Goal: Register for event/course: Sign up to attend an event or enroll in a course

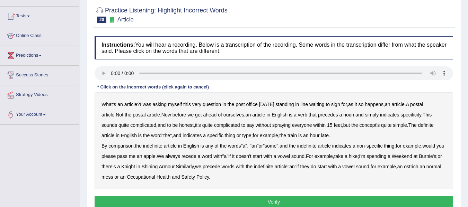
scroll to position [67, 0]
click at [115, 147] on b "comparison" at bounding box center [120, 146] width 25 height 6
click at [196, 158] on b "recede" at bounding box center [189, 157] width 15 height 6
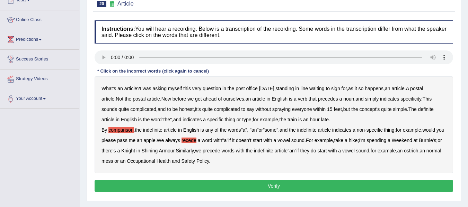
scroll to position [85, 0]
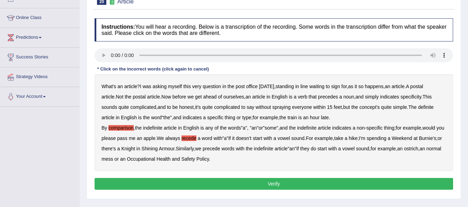
click at [313, 186] on button "Verify" at bounding box center [274, 184] width 358 height 12
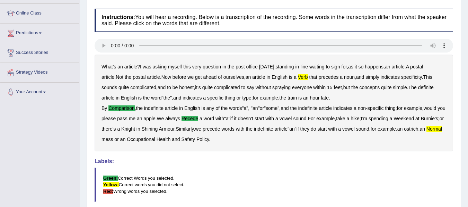
scroll to position [0, 0]
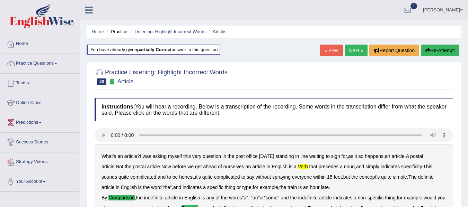
click at [358, 50] on link "Next »" at bounding box center [356, 51] width 23 height 12
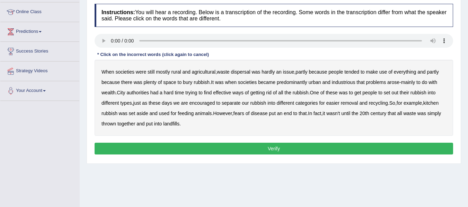
click at [241, 73] on b "dispersal" at bounding box center [240, 72] width 19 height 6
click at [354, 71] on b "tended" at bounding box center [351, 72] width 15 height 6
click at [350, 81] on b "industrious" at bounding box center [344, 83] width 24 height 6
click at [113, 91] on b "wealth" at bounding box center [108, 93] width 14 height 6
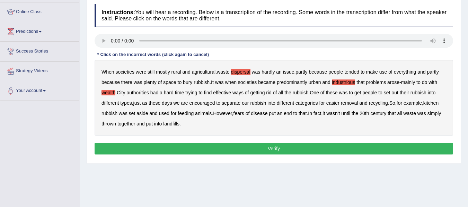
click at [108, 93] on b "wealth" at bounding box center [108, 93] width 14 height 6
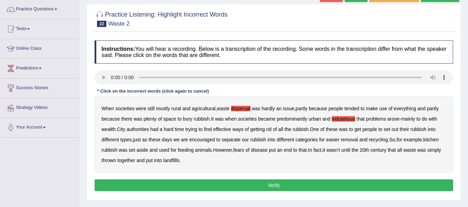
scroll to position [41, 0]
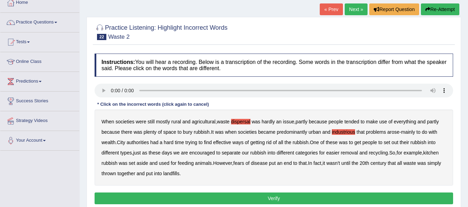
click at [427, 9] on icon "button" at bounding box center [427, 9] width 5 height 5
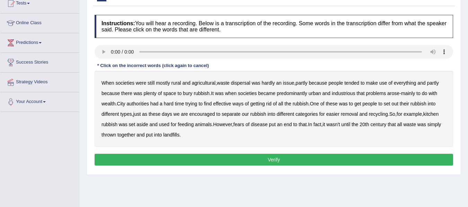
click at [351, 96] on b "industrious" at bounding box center [344, 94] width 24 height 6
click at [110, 104] on b "wealth" at bounding box center [108, 104] width 14 height 6
click at [225, 104] on b "effective" at bounding box center [222, 104] width 18 height 6
click at [388, 105] on b "set" at bounding box center [387, 104] width 7 height 6
click at [152, 135] on b "put" at bounding box center [149, 135] width 7 height 6
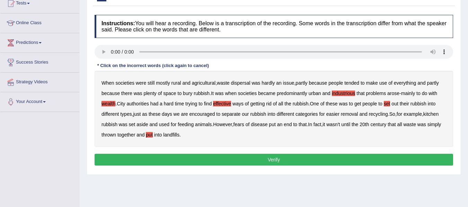
click at [241, 83] on b "dispersal" at bounding box center [240, 83] width 19 height 6
click at [167, 156] on button "Verify" at bounding box center [274, 160] width 358 height 12
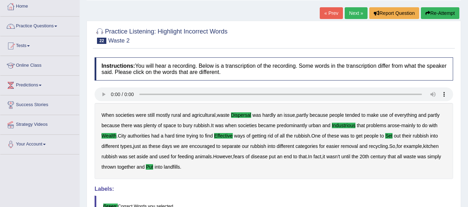
scroll to position [30, 0]
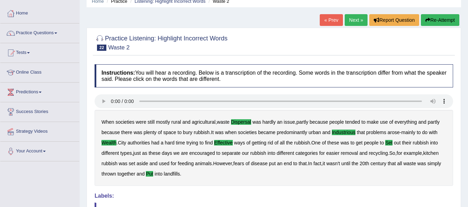
click at [350, 23] on link "Next »" at bounding box center [356, 20] width 23 height 12
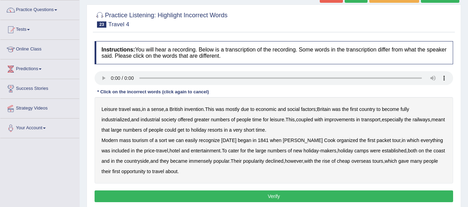
drag, startPoint x: 0, startPoint y: 0, endPoint x: 461, endPoint y: 161, distance: 488.2
click at [461, 154] on html "Toggle navigation Home Practice Questions Speaking Practice Read Aloud Repeat S…" at bounding box center [234, 49] width 468 height 207
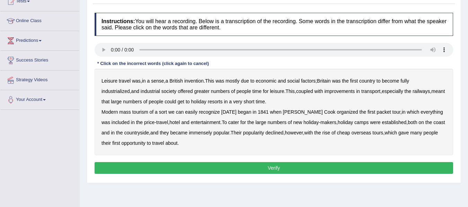
click at [239, 82] on b "mostly" at bounding box center [232, 81] width 14 height 6
click at [194, 90] on b "greater" at bounding box center [201, 92] width 15 height 6
click at [144, 121] on b "price" at bounding box center [149, 123] width 10 height 6
click at [205, 134] on b "immensely" at bounding box center [200, 133] width 23 height 6
click at [194, 133] on b "immensely" at bounding box center [200, 133] width 23 height 6
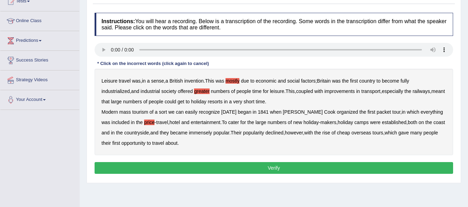
click at [170, 142] on b "about" at bounding box center [171, 144] width 12 height 6
click at [209, 170] on button "Verify" at bounding box center [274, 168] width 358 height 12
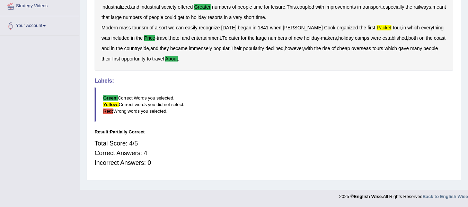
scroll to position [0, 0]
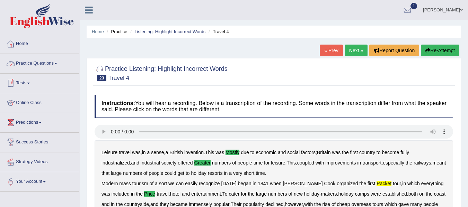
click at [18, 80] on link "Tests" at bounding box center [39, 82] width 79 height 17
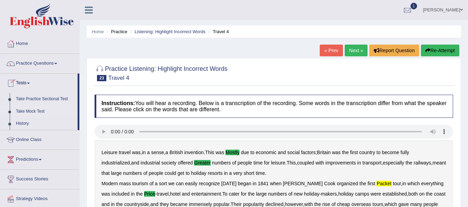
click at [18, 110] on link "Take Mock Test" at bounding box center [45, 112] width 65 height 12
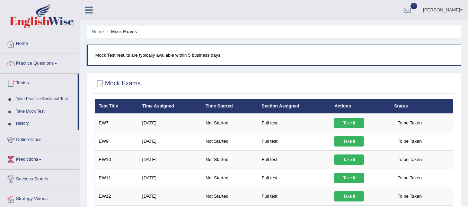
click at [20, 124] on link "History" at bounding box center [45, 124] width 65 height 12
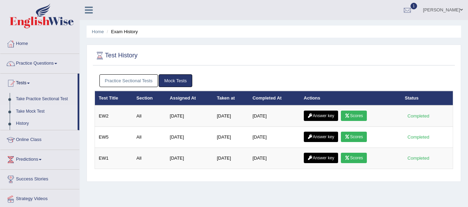
click at [25, 109] on link "Take Mock Test" at bounding box center [45, 112] width 65 height 12
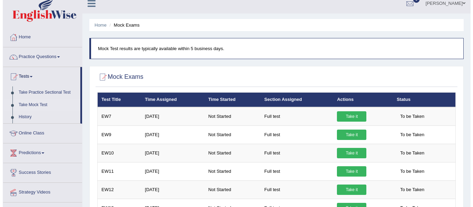
scroll to position [3, 0]
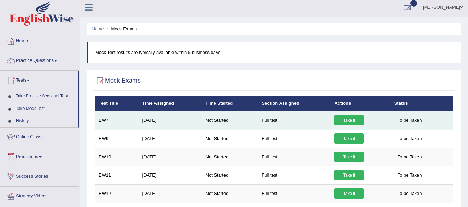
click at [342, 121] on link "Take it" at bounding box center [348, 120] width 29 height 10
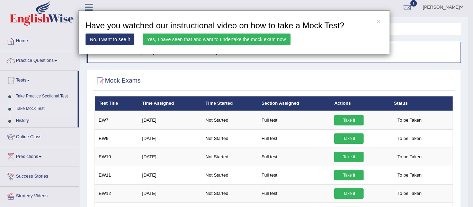
click at [249, 37] on link "Yes, I have seen that and want to undertake the mock exam now" at bounding box center [217, 40] width 148 height 12
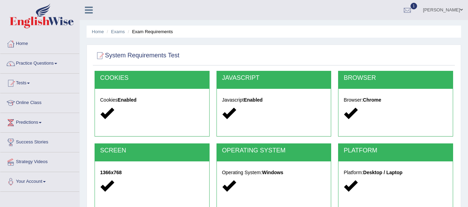
scroll to position [156, 0]
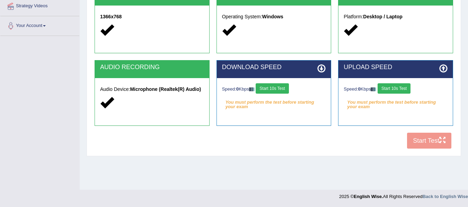
click at [272, 89] on button "Start 10s Test" at bounding box center [272, 88] width 33 height 10
click at [410, 86] on button "Start 10s Test" at bounding box center [394, 88] width 33 height 10
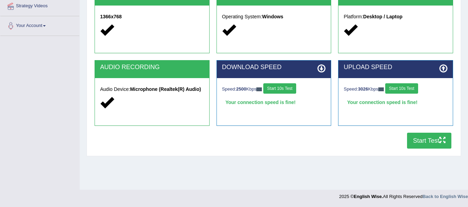
click at [420, 143] on button "Start Test" at bounding box center [429, 141] width 44 height 16
